Goal: Use online tool/utility: Utilize a website feature to perform a specific function

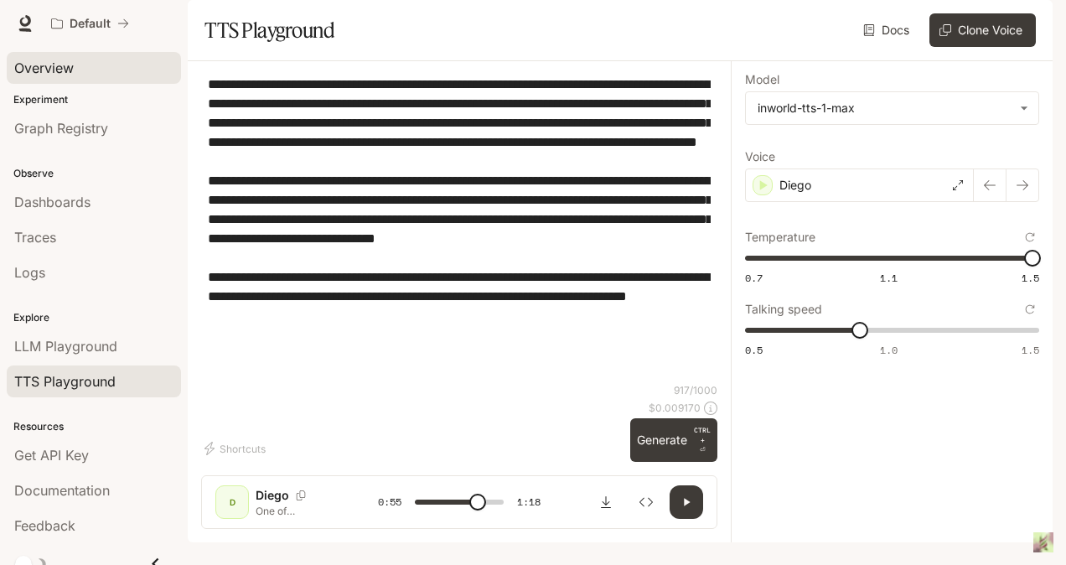
click at [85, 70] on div "Overview" at bounding box center [93, 68] width 159 height 20
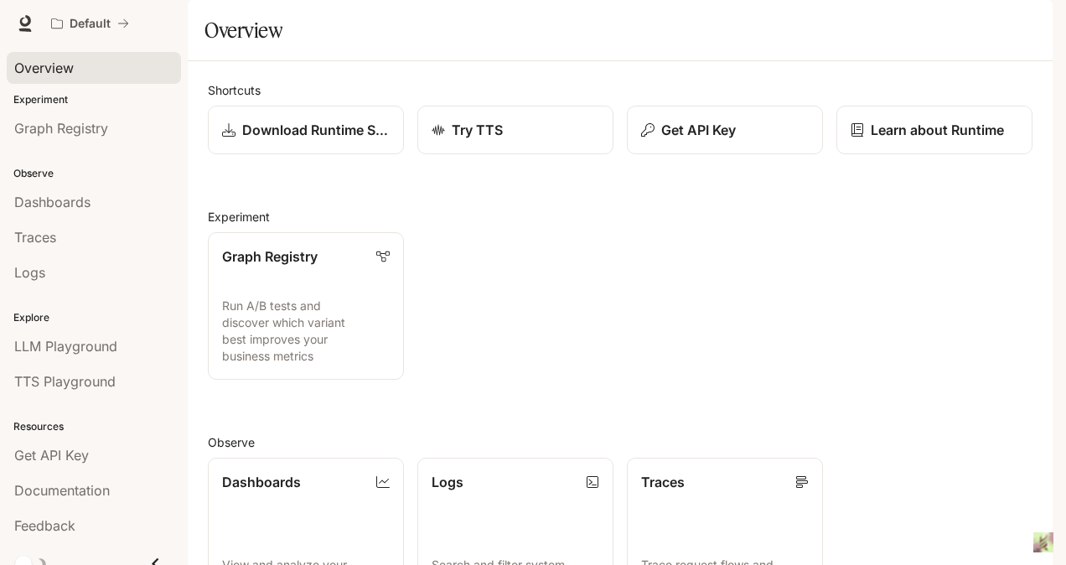
click at [97, 101] on p "Experiment" at bounding box center [94, 99] width 188 height 15
click at [99, 101] on p "Experiment" at bounding box center [94, 99] width 188 height 15
click at [92, 139] on link "Graph Registry" at bounding box center [94, 128] width 174 height 32
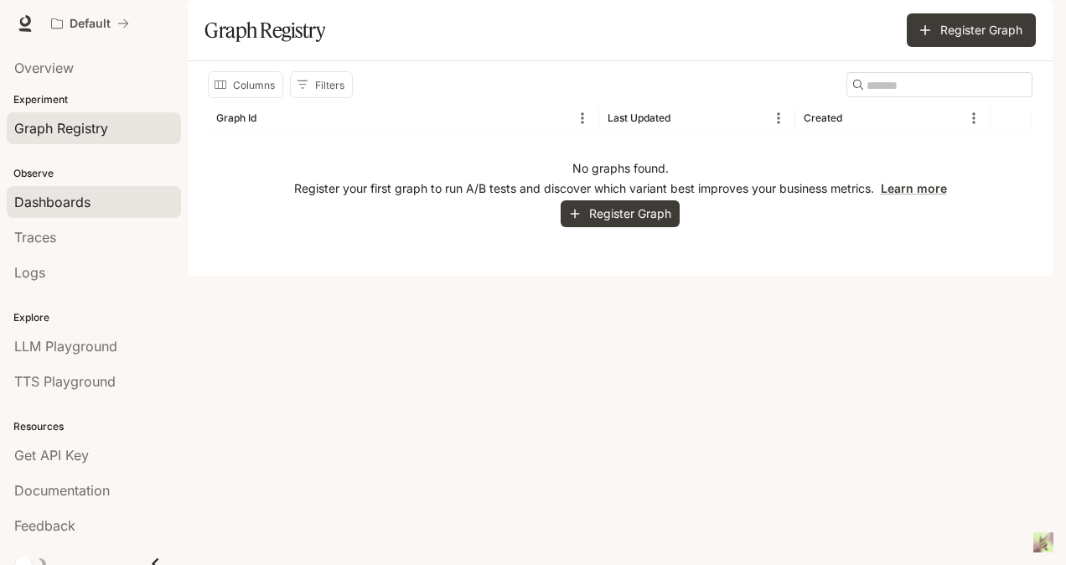
click at [97, 190] on link "Dashboards" at bounding box center [94, 202] width 174 height 32
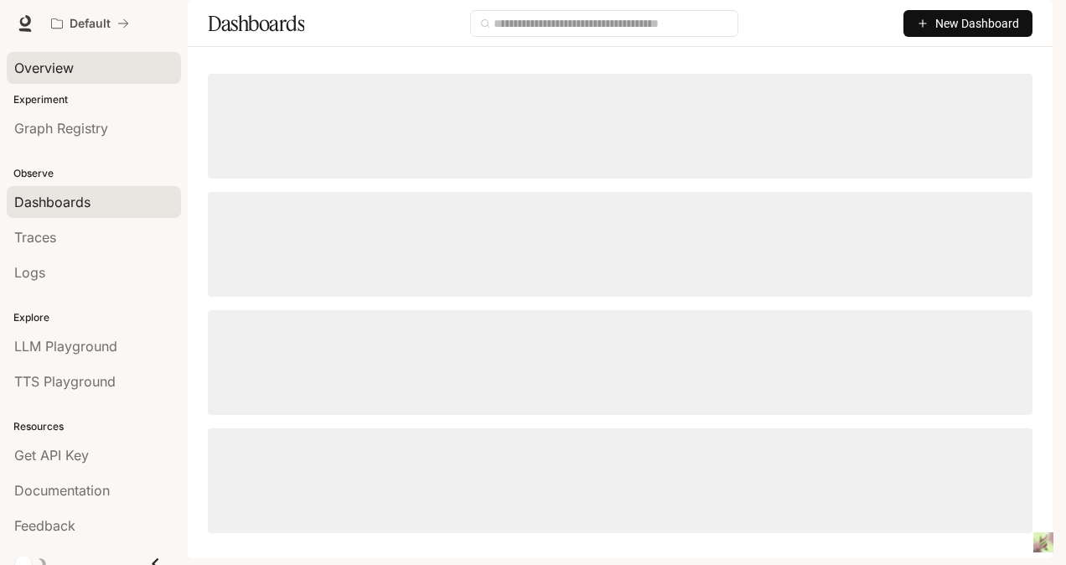
click at [124, 81] on link "Overview" at bounding box center [94, 68] width 174 height 32
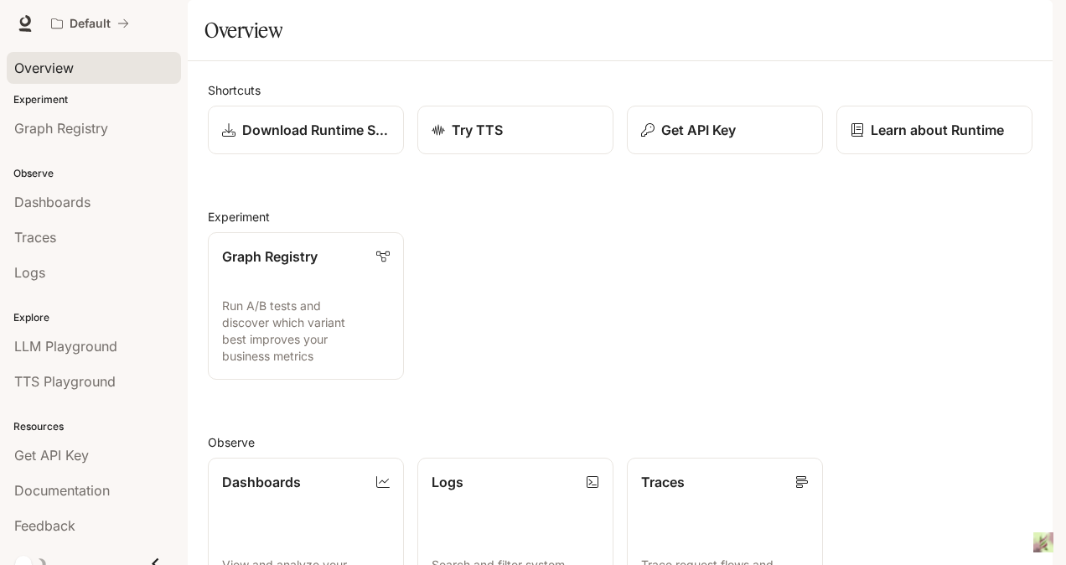
click at [946, 366] on div "Graph Registry Run A/B tests and discover which variant best improves your busi…" at bounding box center [613, 299] width 838 height 161
click at [111, 113] on link "Graph Registry" at bounding box center [94, 128] width 174 height 32
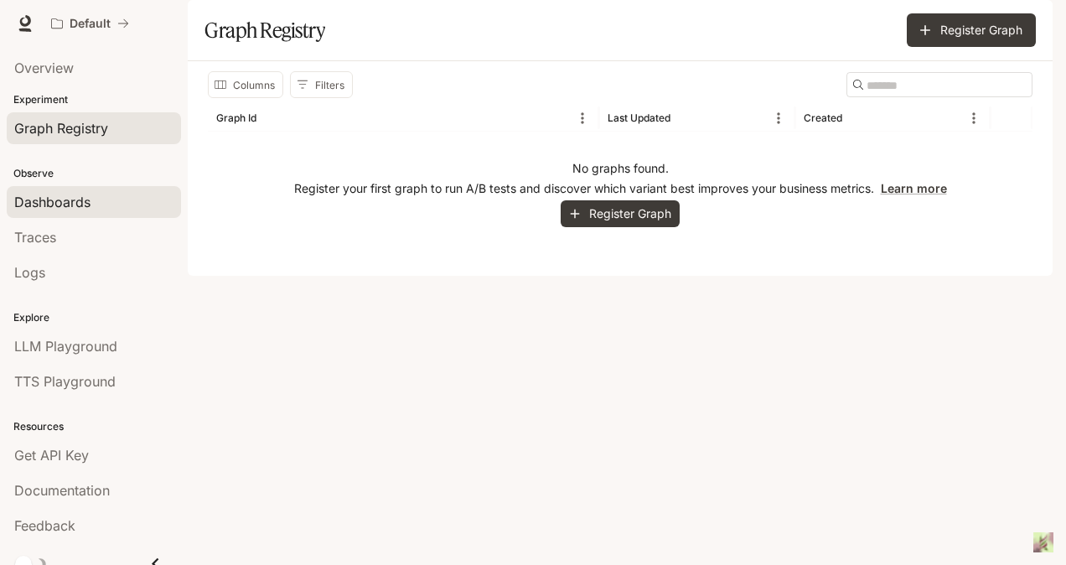
click at [119, 199] on div "Dashboards" at bounding box center [93, 202] width 159 height 20
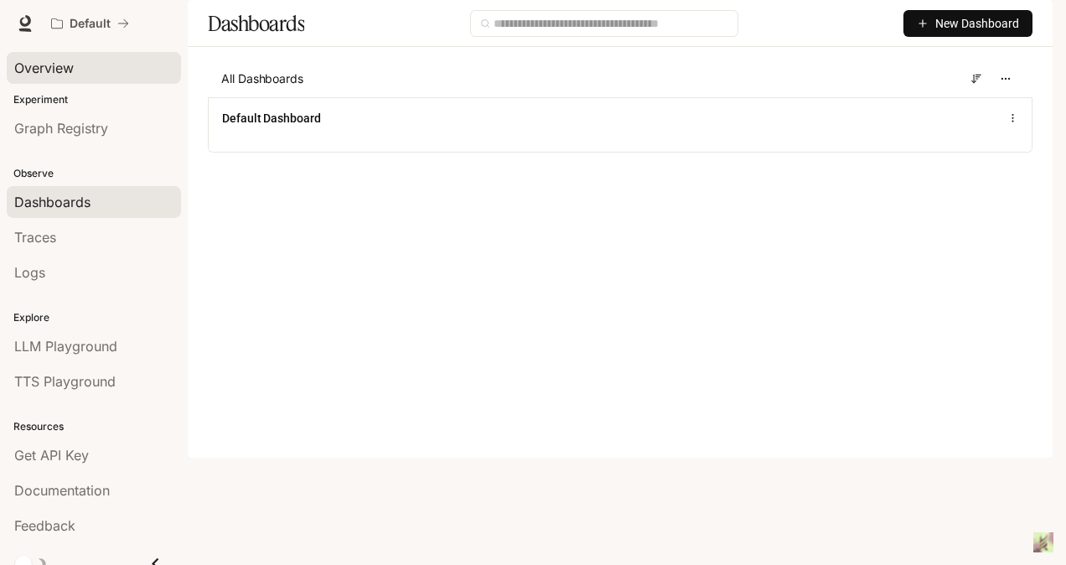
click at [101, 69] on div "Overview" at bounding box center [93, 68] width 159 height 20
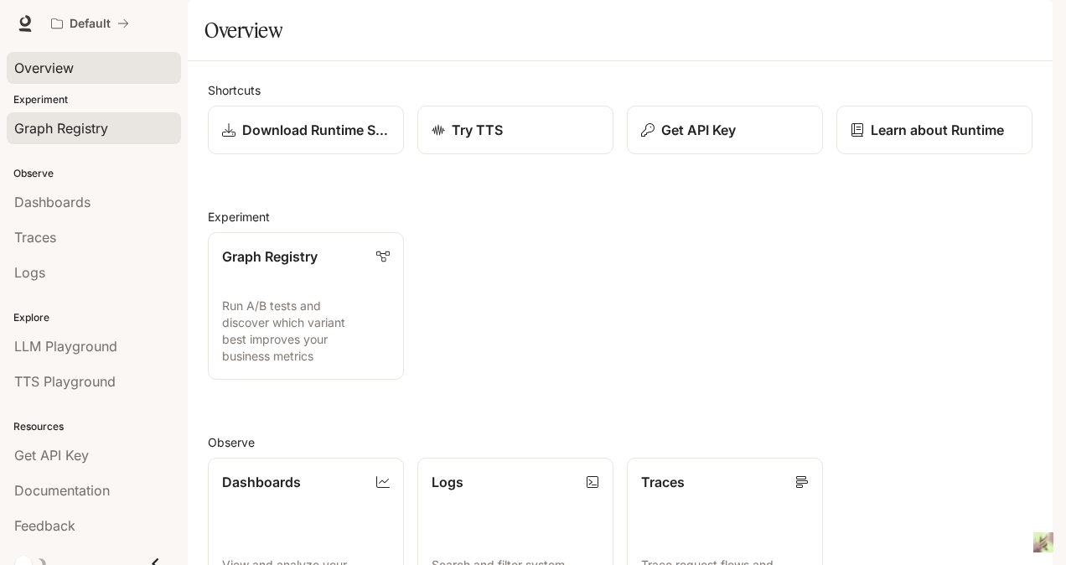
click at [96, 125] on span "Graph Registry" at bounding box center [61, 128] width 94 height 20
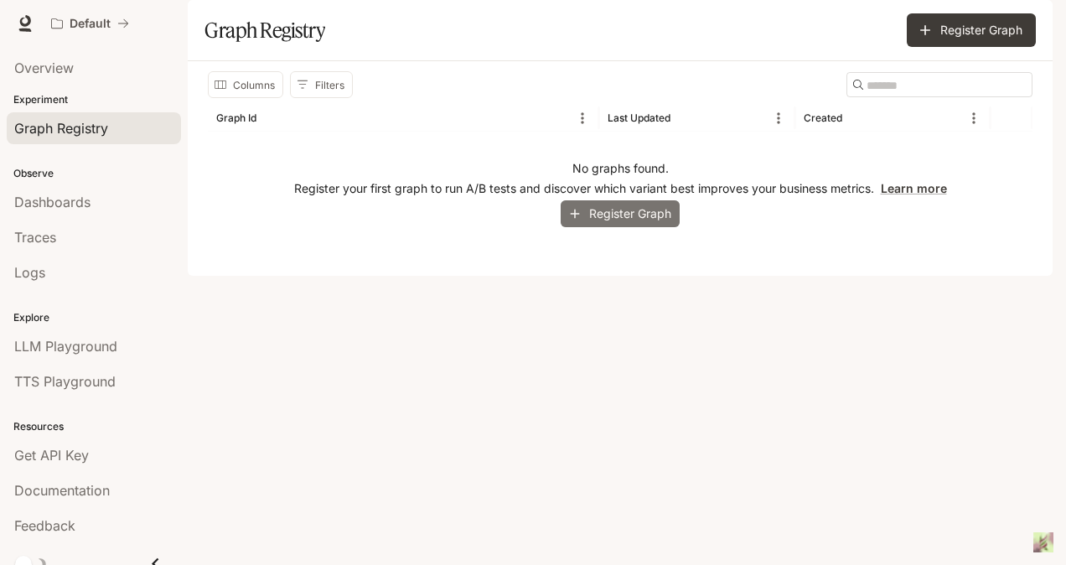
click at [646, 228] on button "Register Graph" at bounding box center [620, 214] width 119 height 28
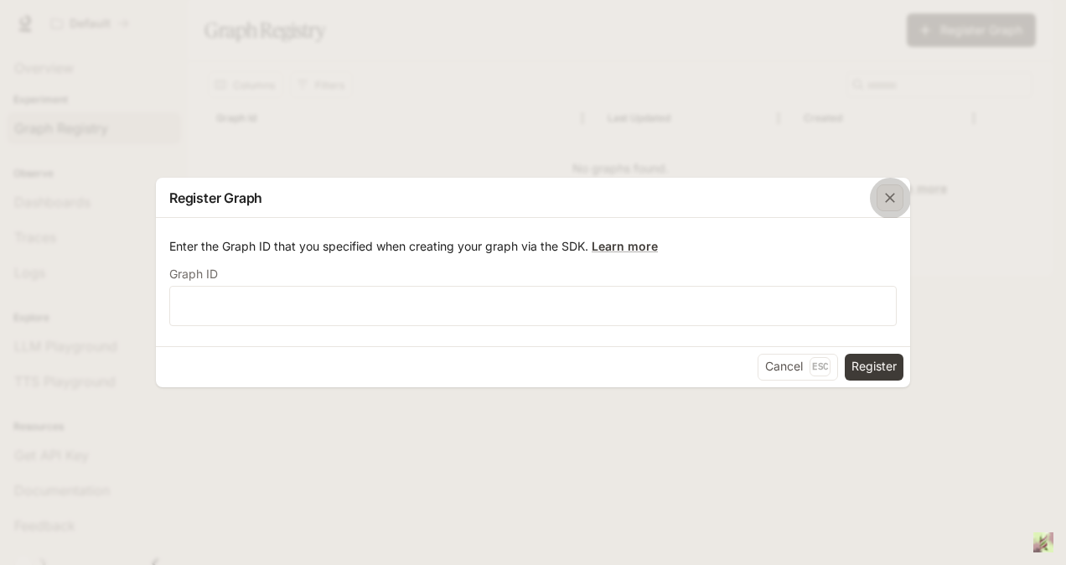
click at [893, 202] on icon "button" at bounding box center [890, 197] width 17 height 17
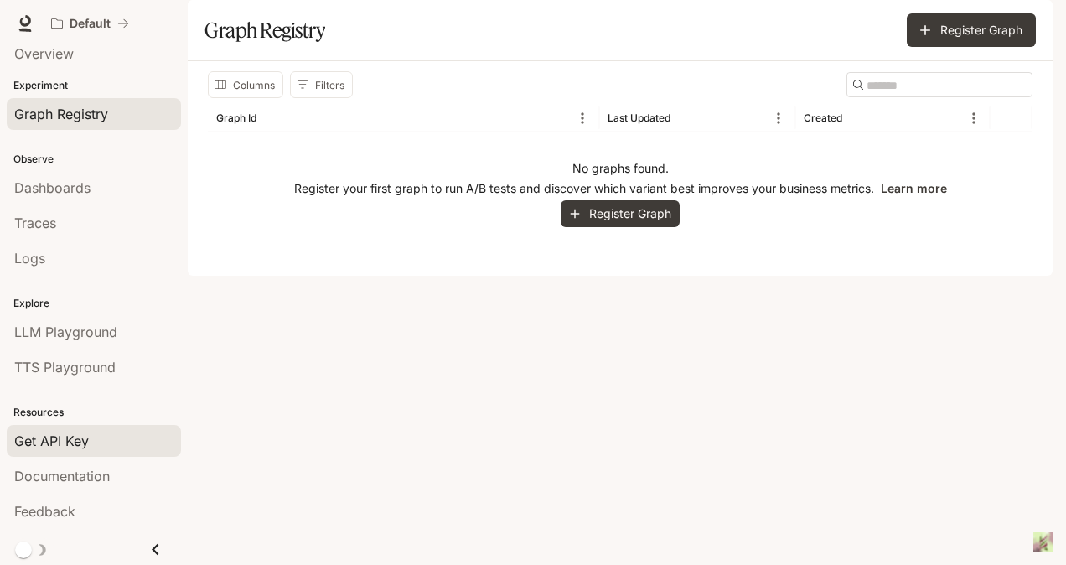
scroll to position [16, 0]
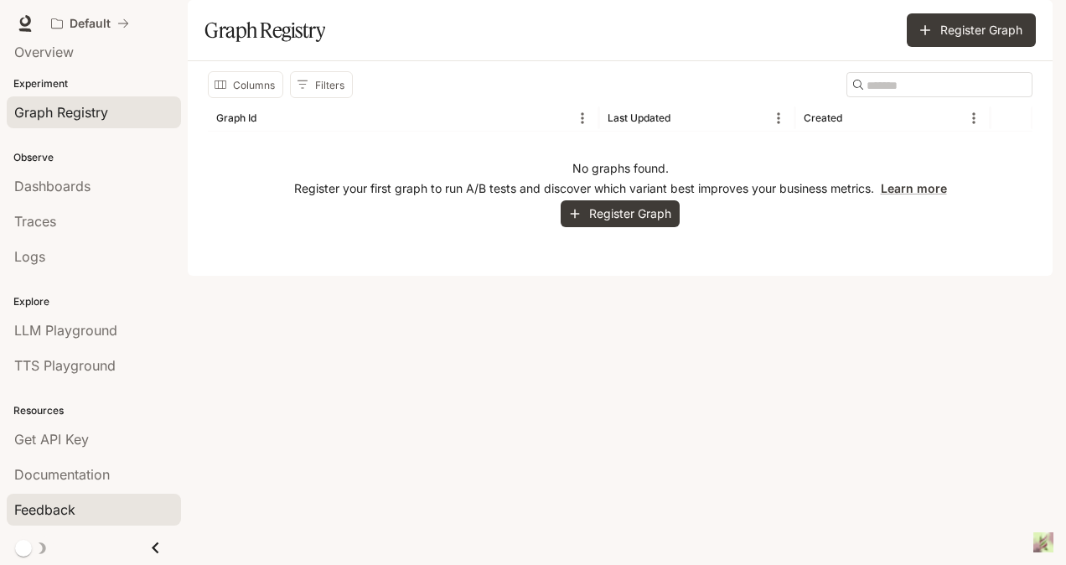
click at [105, 511] on div "Feedback" at bounding box center [93, 510] width 159 height 20
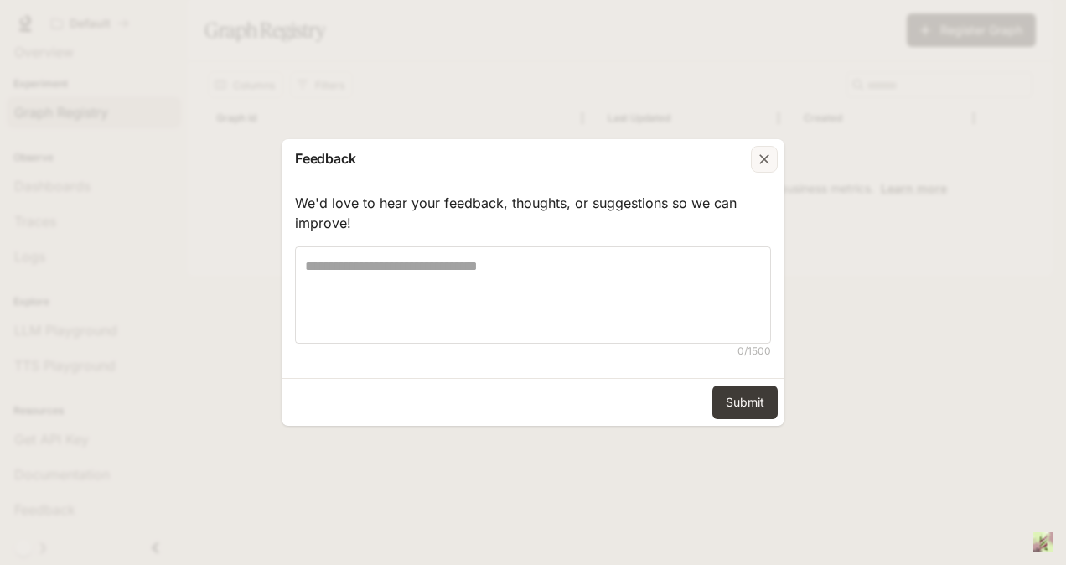
click at [771, 163] on icon "button" at bounding box center [764, 159] width 17 height 17
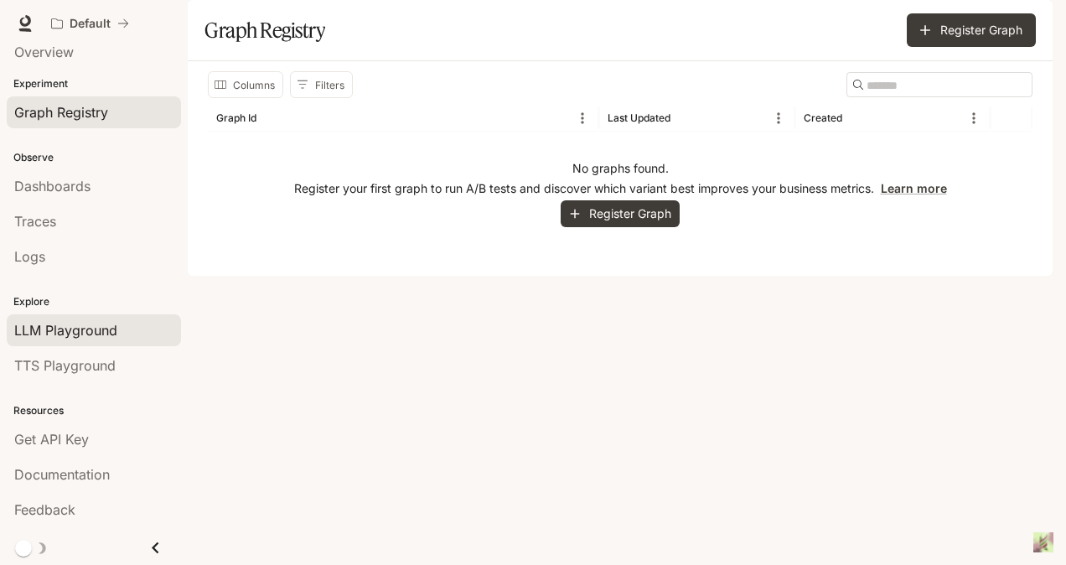
click at [92, 320] on span "LLM Playground" at bounding box center [65, 330] width 103 height 20
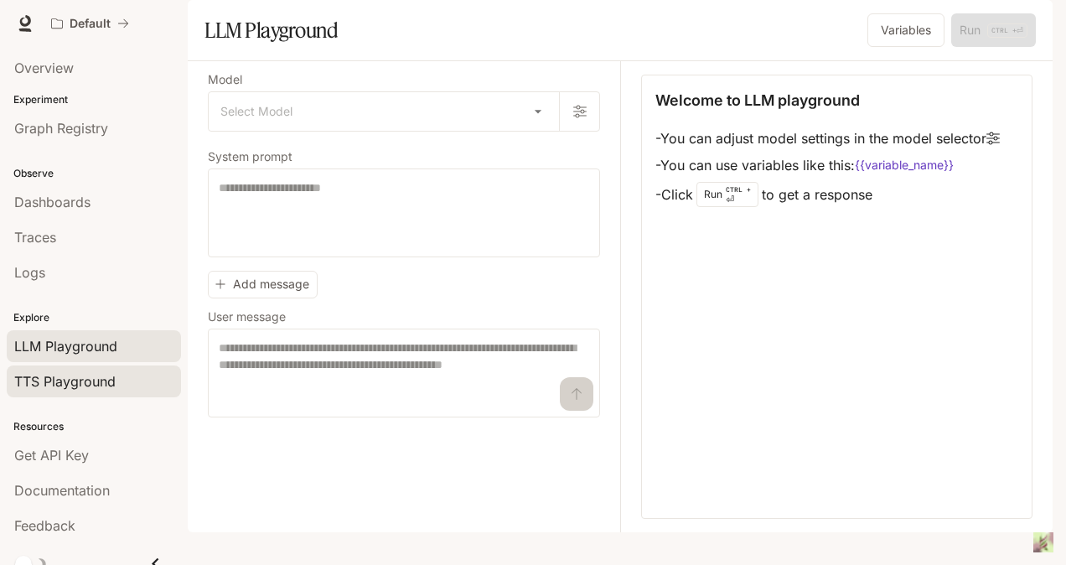
click at [106, 373] on span "TTS Playground" at bounding box center [64, 381] width 101 height 20
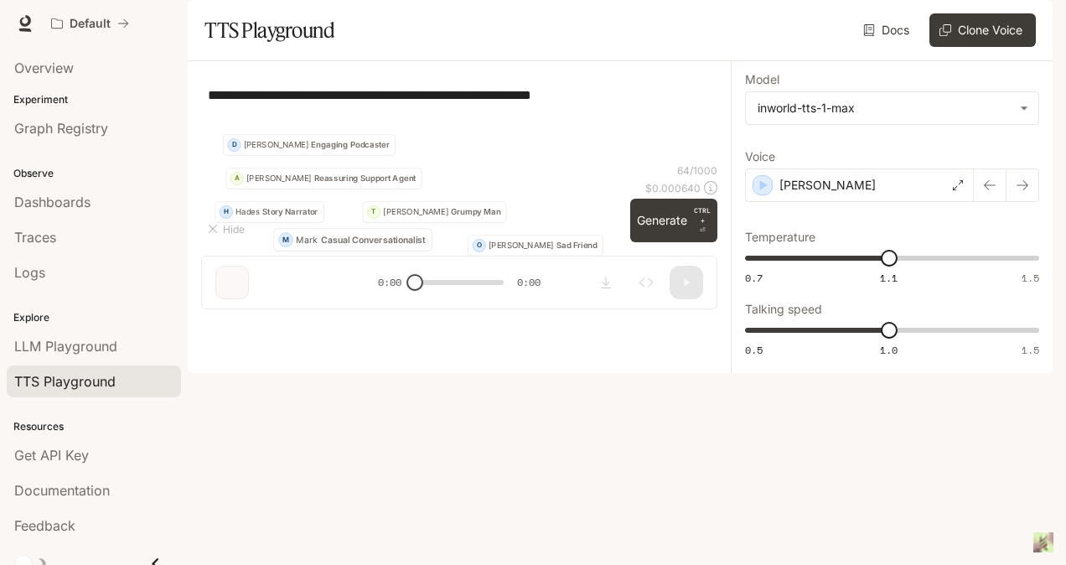
type textarea "**********"
type input "***"
